Goal: Task Accomplishment & Management: Manage account settings

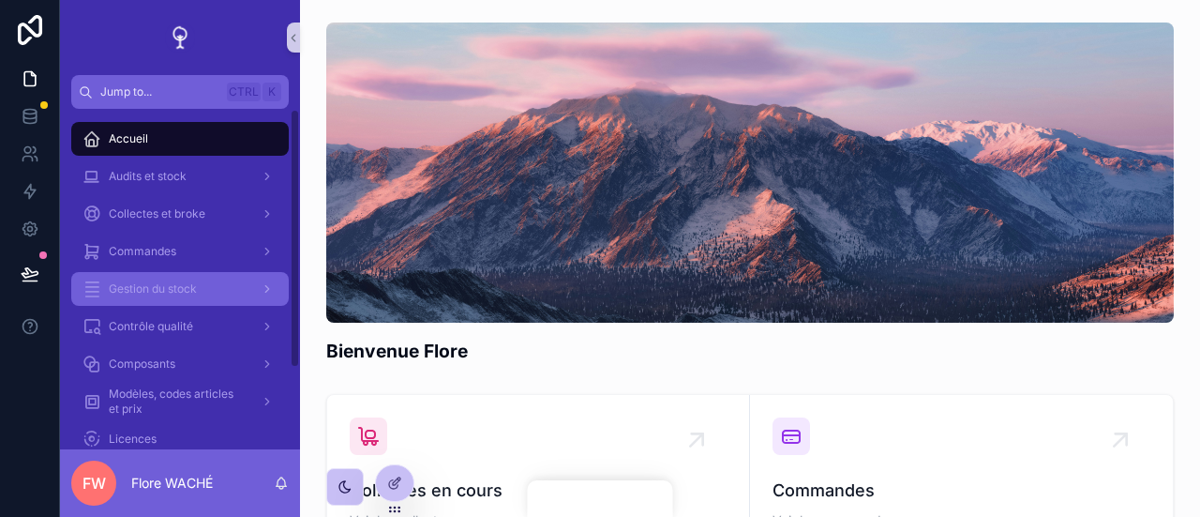
click at [164, 289] on span "Gestion du stock" at bounding box center [153, 288] width 88 height 15
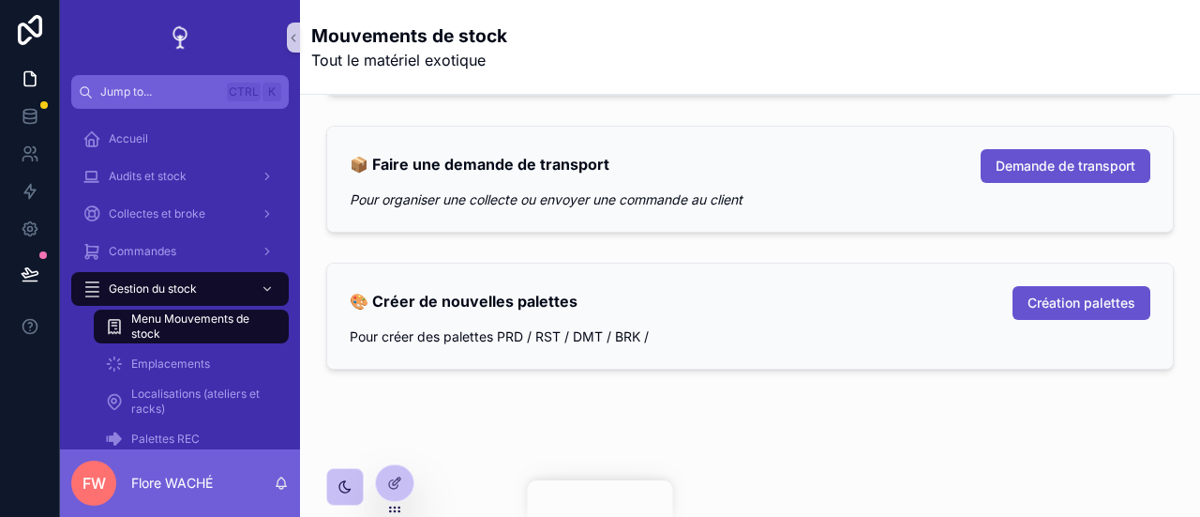
scroll to position [655, 0]
